Goal: Information Seeking & Learning: Learn about a topic

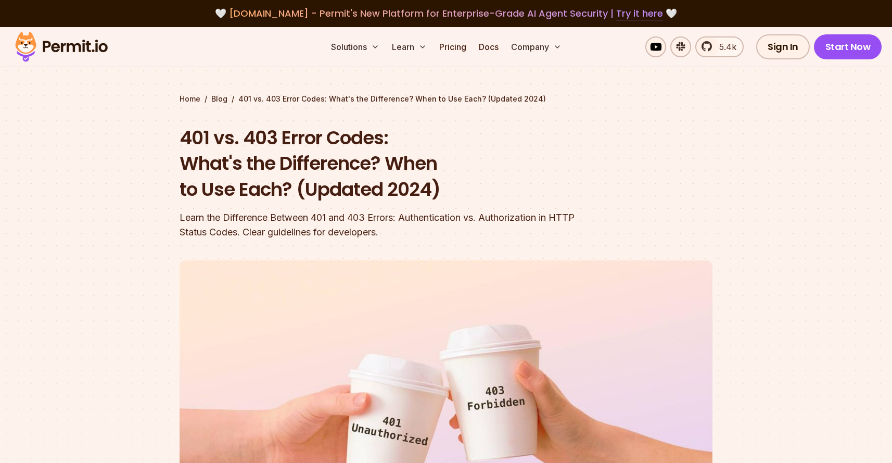
scroll to position [537, 0]
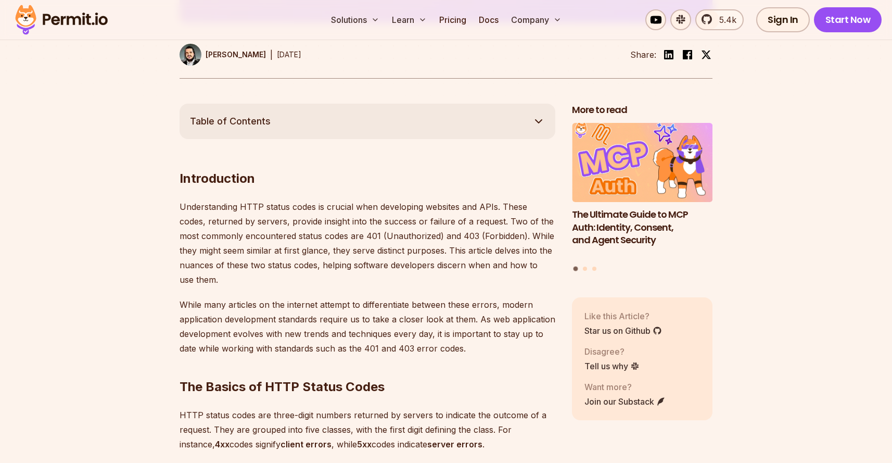
click at [240, 250] on p "Understanding HTTP status codes is crucial when developing websites and APIs. T…" at bounding box center [368, 242] width 376 height 87
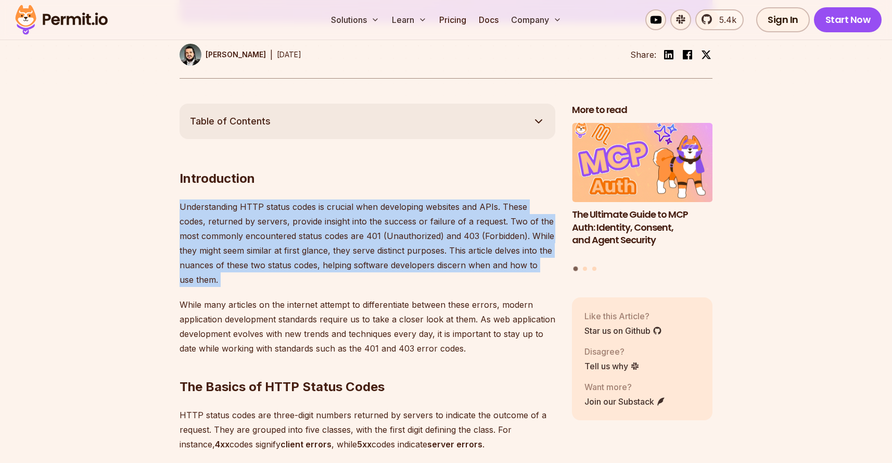
click at [246, 278] on p "Understanding HTTP status codes is crucial when developing websites and APIs. T…" at bounding box center [368, 242] width 376 height 87
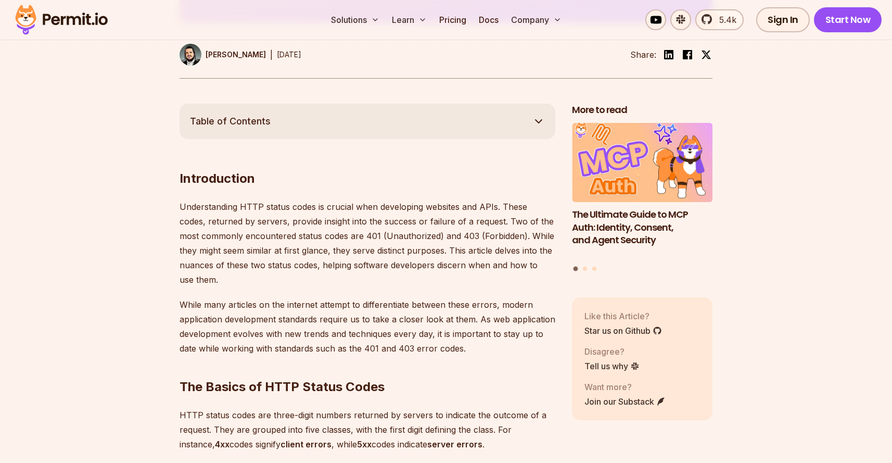
scroll to position [0, 0]
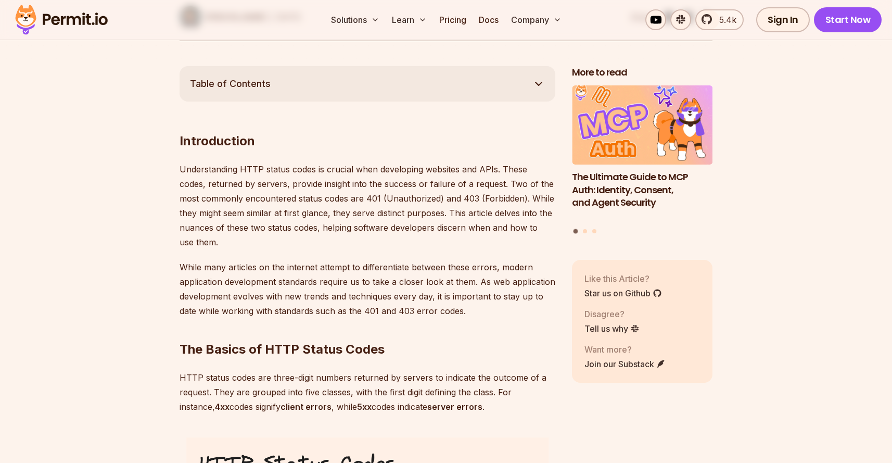
click at [246, 278] on p "While many articles on the internet attempt to differentiate between these erro…" at bounding box center [368, 289] width 376 height 58
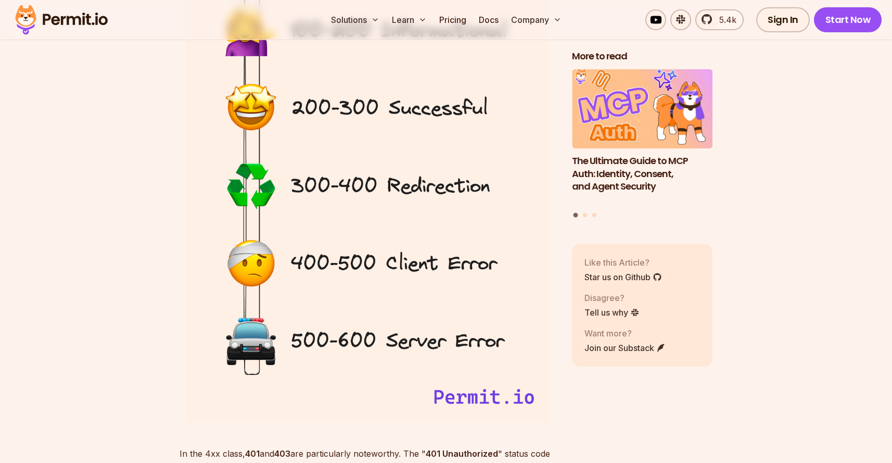
scroll to position [1402, 0]
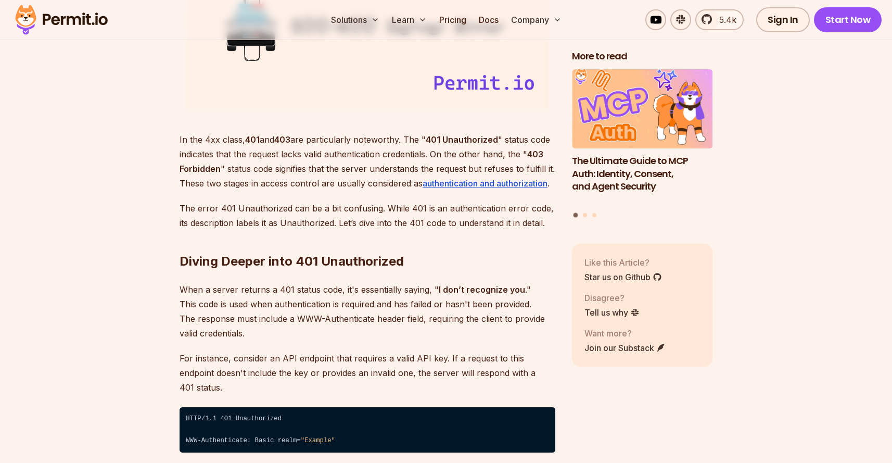
click at [255, 168] on p "In the 4xx class, 401 and 403 are particularly noteworthy. The " 401 Unauthoriz…" at bounding box center [368, 161] width 376 height 58
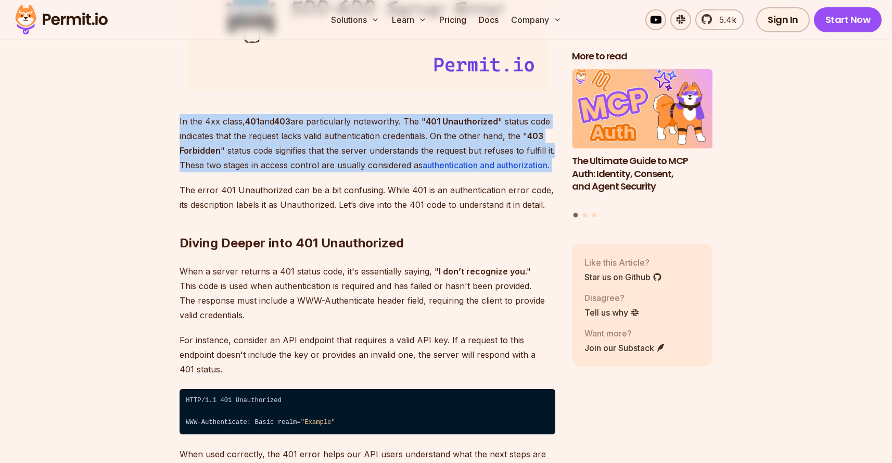
scroll to position [1422, 0]
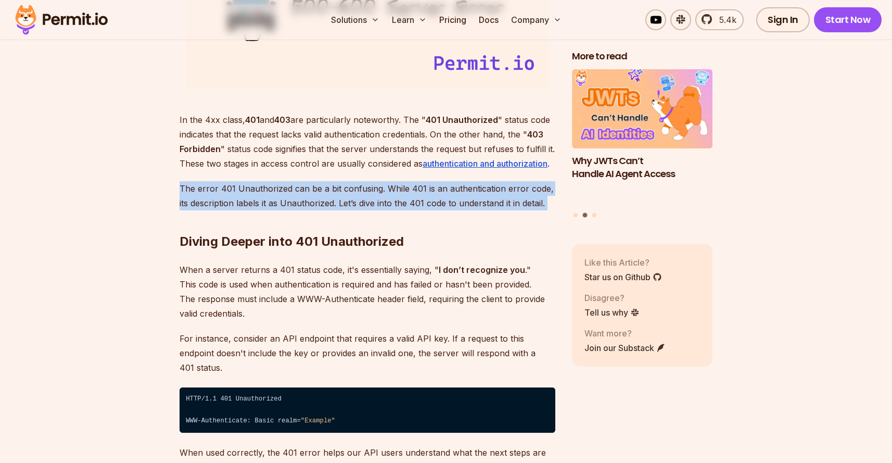
click at [260, 200] on p "The error 401 Unauthorized can be a bit confusing. While 401 is an authenticati…" at bounding box center [368, 195] width 376 height 29
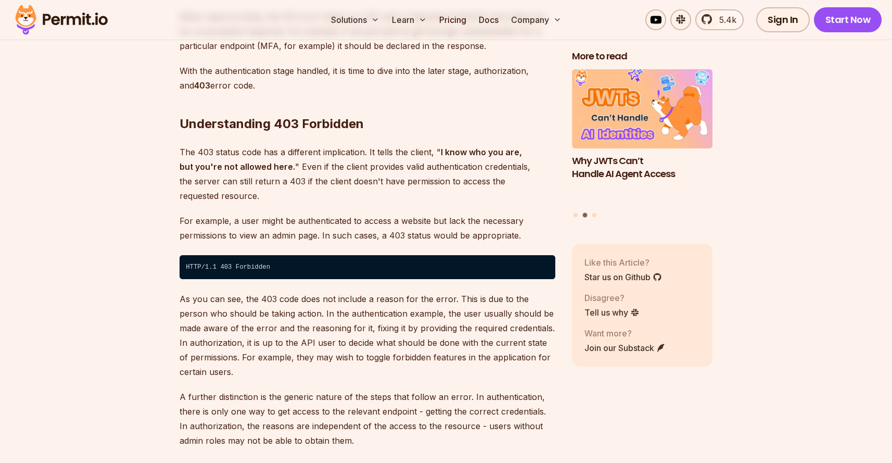
scroll to position [1828, 0]
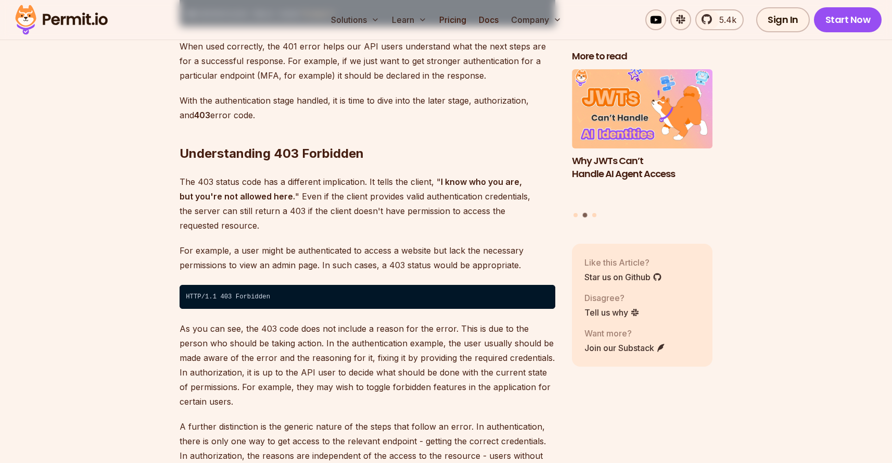
click at [262, 183] on strong "I know who you are, but you're not allowed here." at bounding box center [351, 188] width 342 height 25
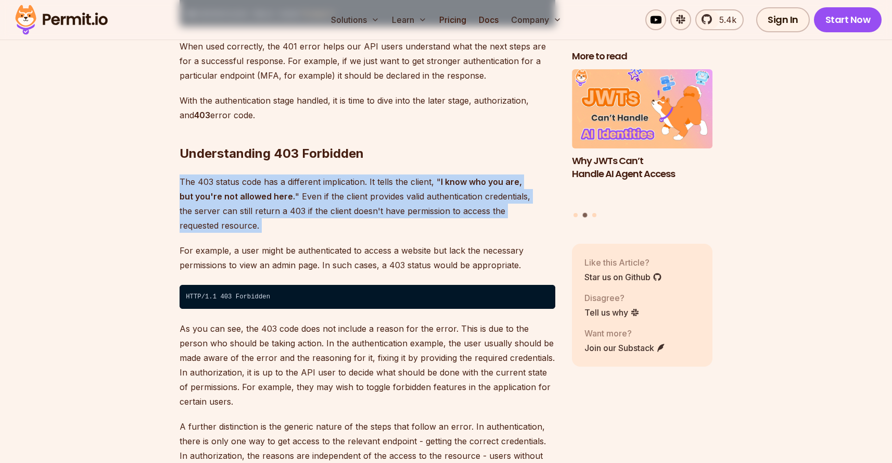
click at [265, 198] on p "The 403 status code has a different implication. It tells the client, " I know …" at bounding box center [368, 203] width 376 height 58
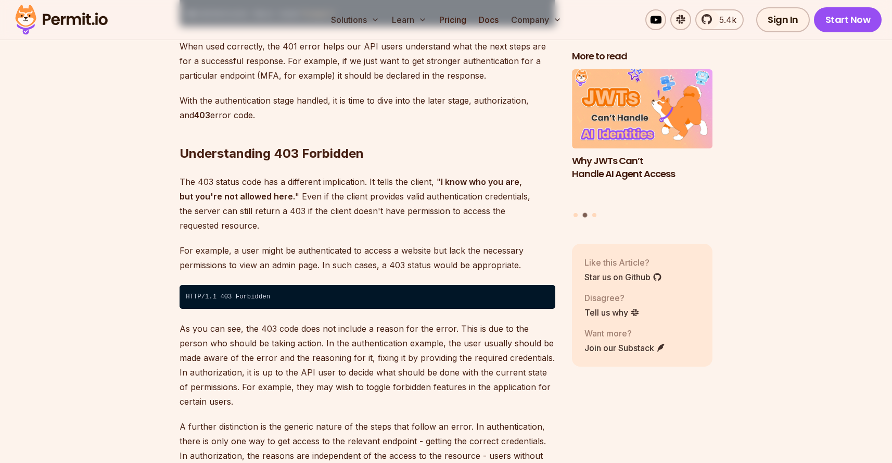
click at [267, 174] on p "The 403 status code has a different implication. It tells the client, " I know …" at bounding box center [368, 203] width 376 height 58
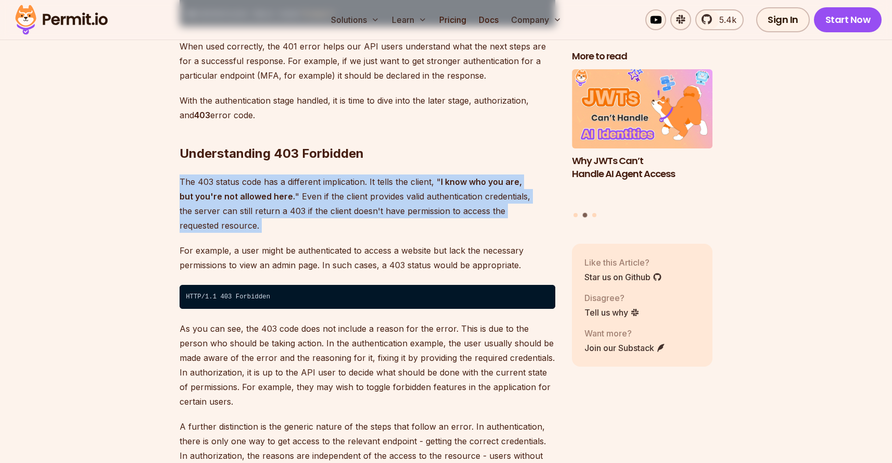
click at [270, 191] on p "The 403 status code has a different implication. It tells the client, " I know …" at bounding box center [368, 203] width 376 height 58
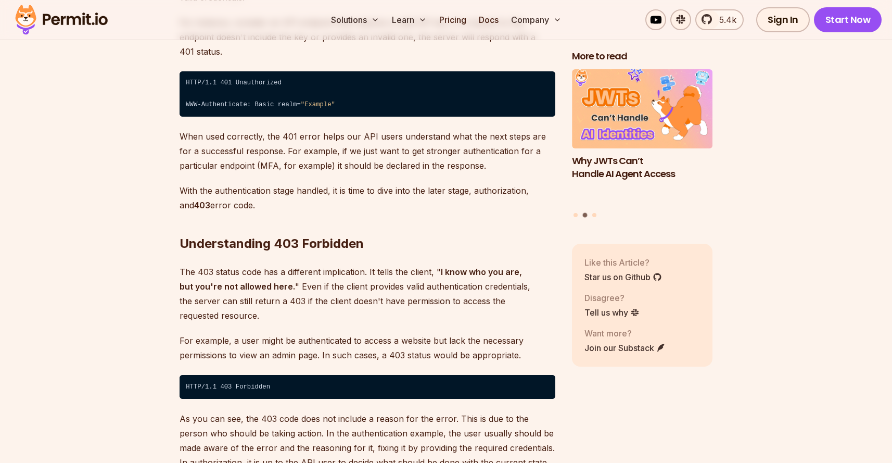
scroll to position [1737, 0]
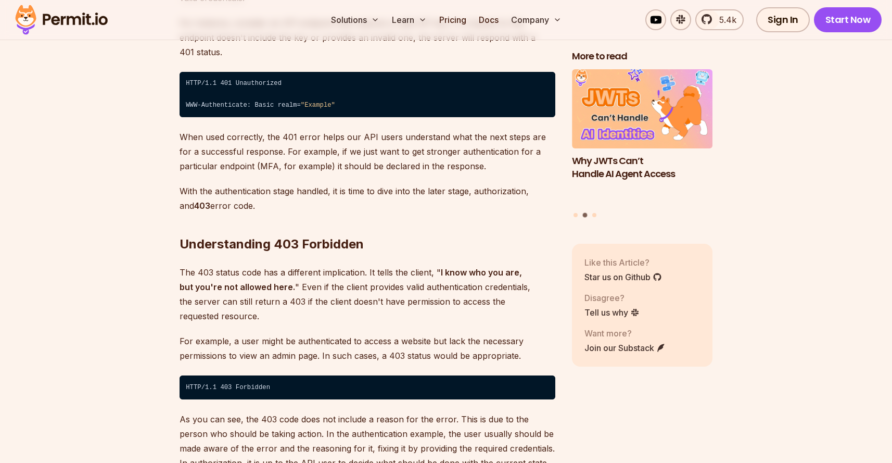
click at [270, 194] on h2 "Understanding 403 Forbidden" at bounding box center [368, 223] width 376 height 58
click at [274, 206] on h2 "Understanding 403 Forbidden" at bounding box center [368, 223] width 376 height 58
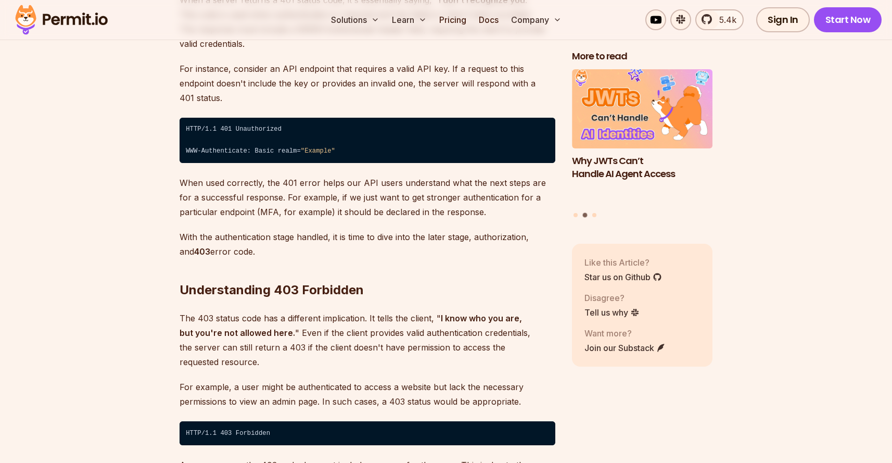
scroll to position [1690, 0]
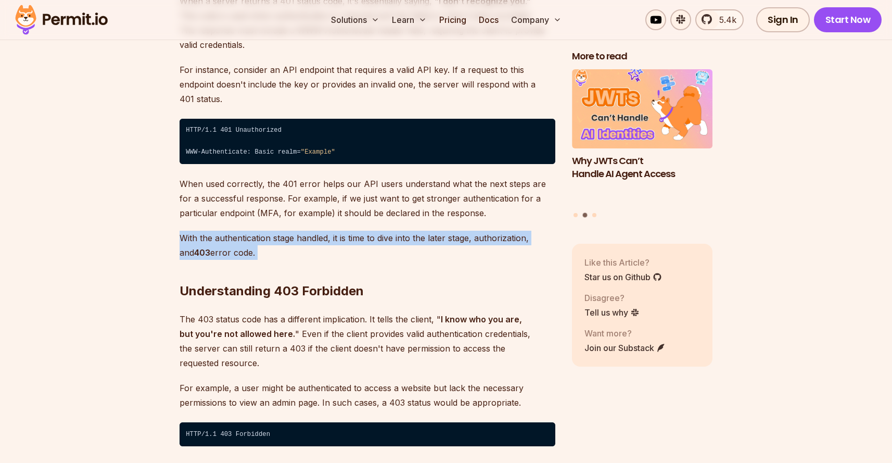
click at [277, 231] on p "With the authentication stage handled, it is time to dive into the later stage,…" at bounding box center [368, 245] width 376 height 29
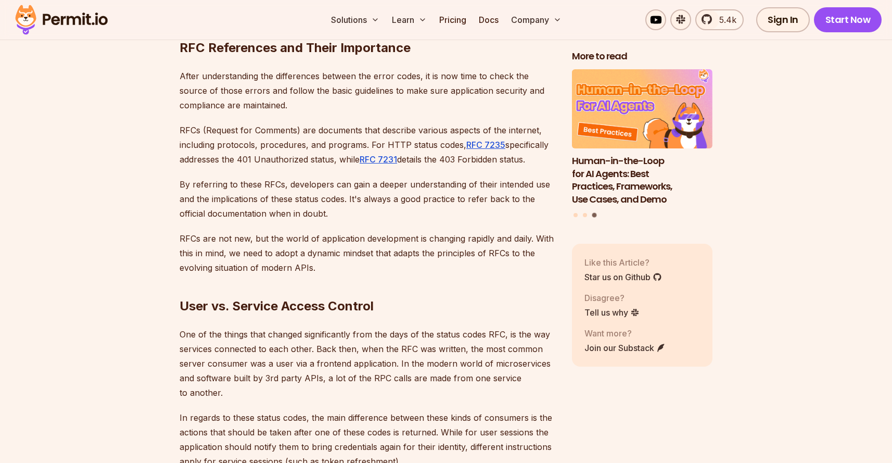
scroll to position [2328, 0]
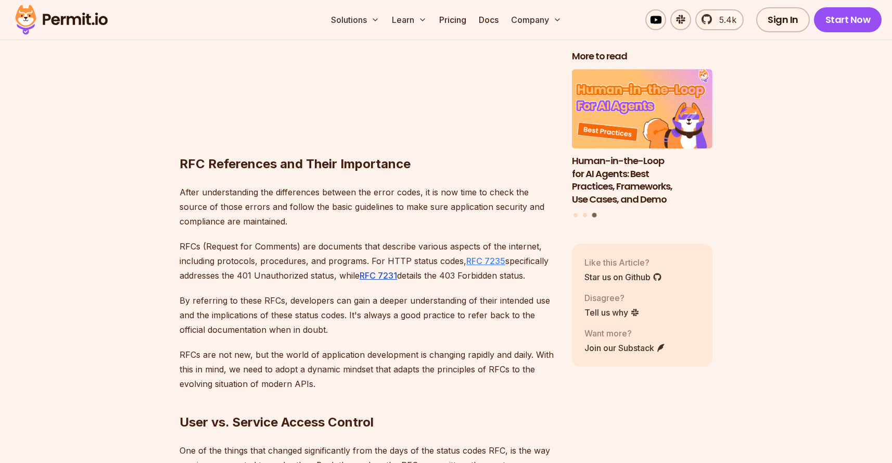
click at [483, 256] on u "RFC 7235" at bounding box center [485, 261] width 39 height 10
